Goal: Go to known website: Access a specific website the user already knows

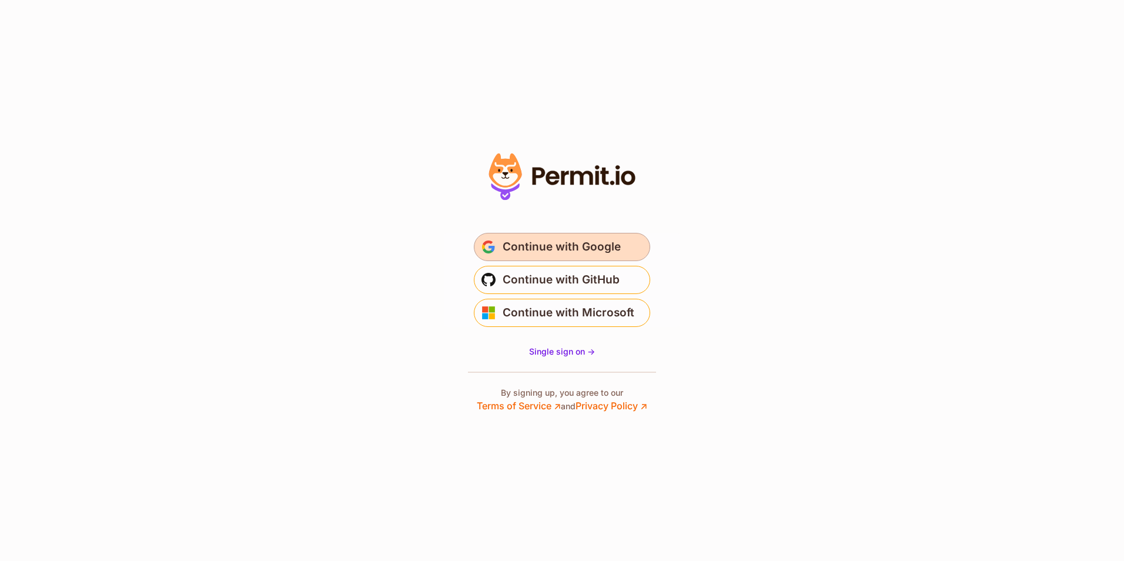
click at [621, 245] on button "Continue with Google" at bounding box center [562, 247] width 176 height 28
